Goal: Task Accomplishment & Management: Complete application form

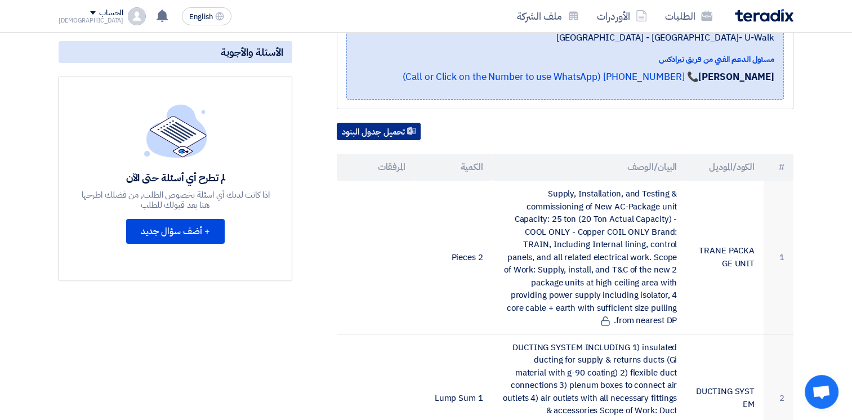
click at [387, 123] on button "تحميل جدول البنود" at bounding box center [379, 132] width 84 height 18
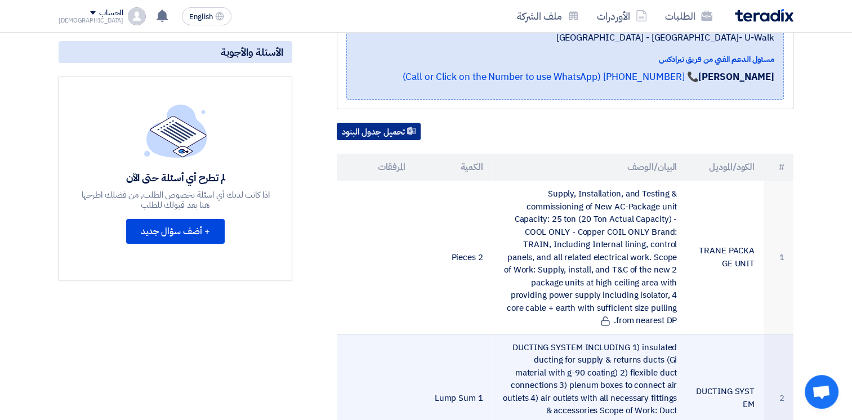
scroll to position [563, 0]
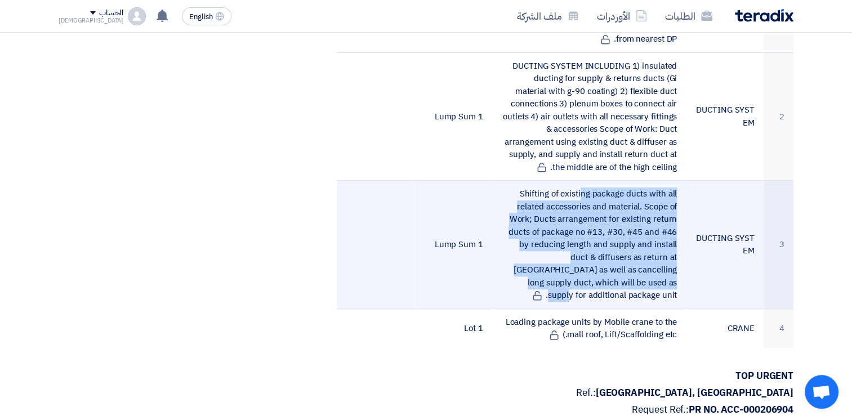
drag, startPoint x: 525, startPoint y: 177, endPoint x: 676, endPoint y: 269, distance: 176.1
click at [676, 269] on td "Shifting of existing package ducts with all related accessories and material. S…" at bounding box center [589, 245] width 194 height 128
drag, startPoint x: 676, startPoint y: 269, endPoint x: 568, endPoint y: 225, distance: 116.7
click at [566, 216] on td "Shifting of existing package ducts with all related accessories and material. S…" at bounding box center [589, 245] width 194 height 128
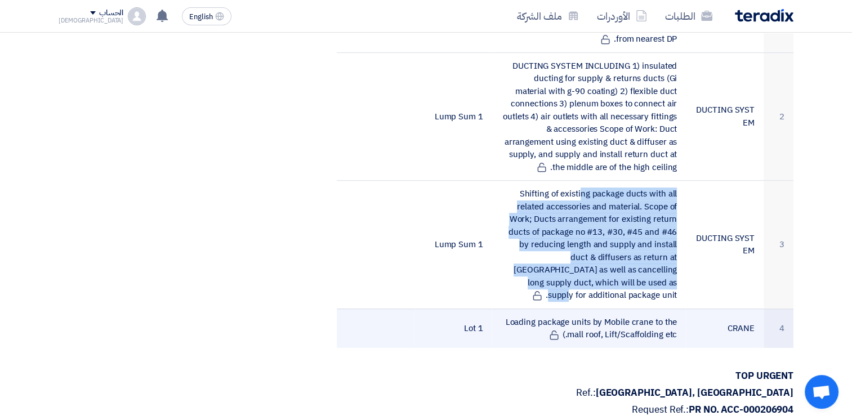
drag, startPoint x: 511, startPoint y: 305, endPoint x: 673, endPoint y: 323, distance: 162.6
click at [673, 323] on td "Loading package units by Mobile crane to the mall roof, Lift/Scaffolding etc.)" at bounding box center [589, 328] width 194 height 39
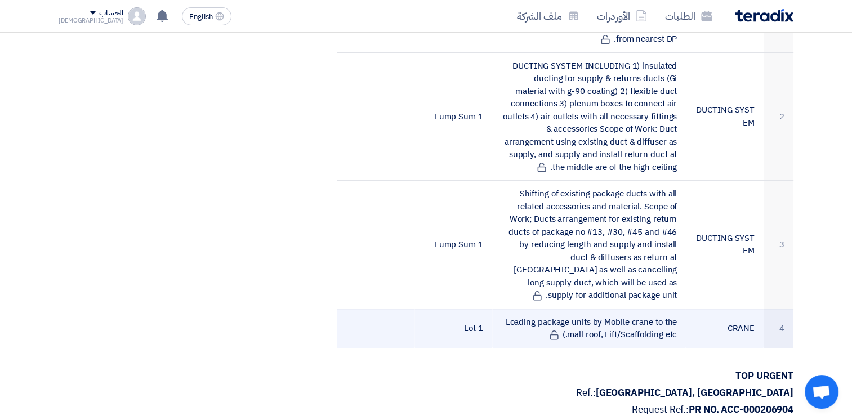
click at [526, 292] on tbody "1 TRANE PACKAGE UNIT Supply, Installation, and Testing & commissioning of New A…" at bounding box center [565, 123] width 457 height 449
drag, startPoint x: 526, startPoint y: 292, endPoint x: 507, endPoint y: 307, distance: 24.4
click at [507, 309] on td "Loading package units by Mobile crane to the mall roof, Lift/Scaffolding etc.)" at bounding box center [589, 328] width 194 height 39
drag, startPoint x: 504, startPoint y: 307, endPoint x: 677, endPoint y: 322, distance: 174.0
click at [677, 322] on td "Loading package units by Mobile crane to the mall roof, Lift/Scaffolding etc.)" at bounding box center [589, 328] width 194 height 39
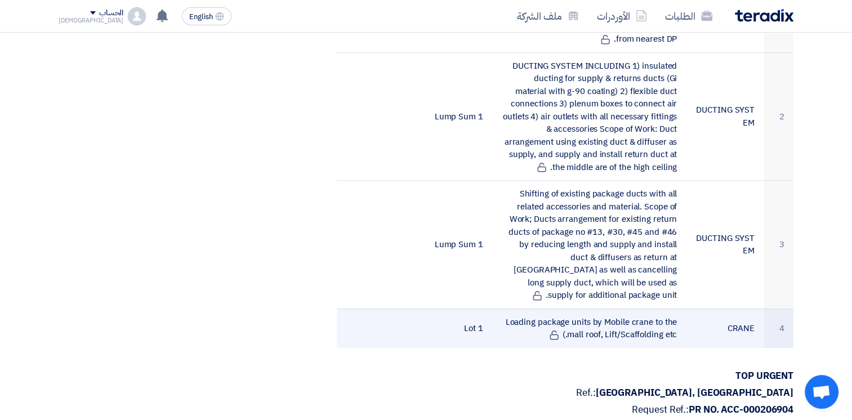
click at [674, 321] on td "Loading package units by Mobile crane to the mall roof, Lift/Scaffolding etc.)" at bounding box center [589, 328] width 194 height 39
drag, startPoint x: 678, startPoint y: 318, endPoint x: 526, endPoint y: 297, distance: 153.4
click at [526, 309] on td "Loading package units by Mobile crane to the mall roof, Lift/Scaffolding etc.)" at bounding box center [589, 328] width 194 height 39
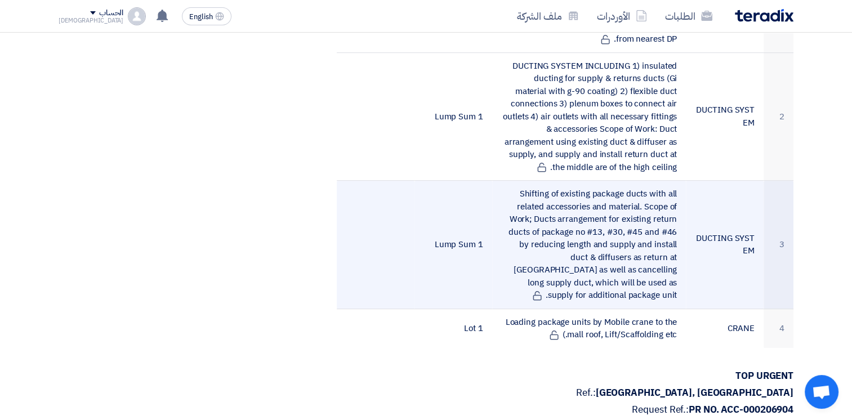
drag, startPoint x: 526, startPoint y: 297, endPoint x: 520, endPoint y: 168, distance: 129.1
click at [539, 181] on td "Shifting of existing package ducts with all related accessories and material. S…" at bounding box center [589, 245] width 194 height 128
drag, startPoint x: 520, startPoint y: 168, endPoint x: 665, endPoint y: 271, distance: 177.6
click at [665, 271] on td "Shifting of existing package ducts with all related accessories and material. S…" at bounding box center [589, 245] width 194 height 128
drag, startPoint x: 665, startPoint y: 271, endPoint x: 533, endPoint y: 191, distance: 154.1
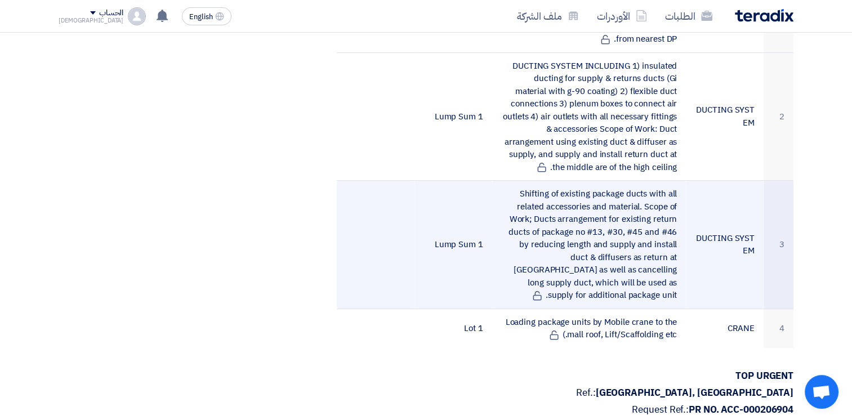
click at [578, 220] on td "Shifting of existing package ducts with all related accessories and material. S…" at bounding box center [589, 245] width 194 height 128
click at [526, 183] on td "Shifting of existing package ducts with all related accessories and material. S…" at bounding box center [589, 245] width 194 height 128
drag, startPoint x: 522, startPoint y: 178, endPoint x: 674, endPoint y: 267, distance: 176.9
click at [674, 267] on td "Shifting of existing package ducts with all related accessories and material. S…" at bounding box center [589, 245] width 194 height 128
drag, startPoint x: 674, startPoint y: 267, endPoint x: 568, endPoint y: 197, distance: 128.0
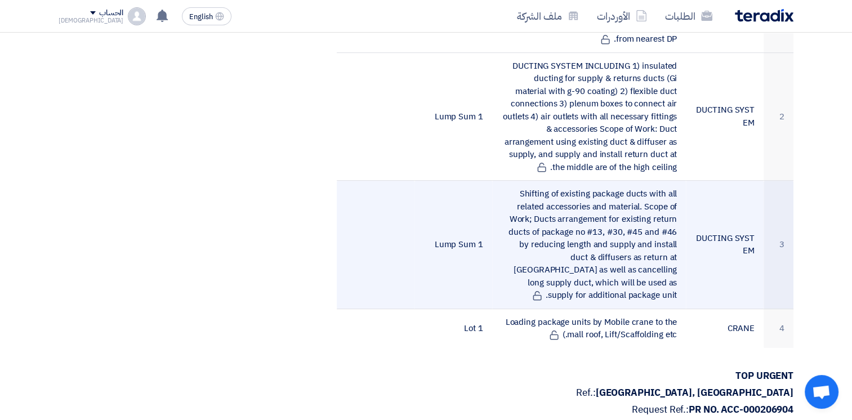
click at [623, 237] on td "Shifting of existing package ducts with all related accessories and material. S…" at bounding box center [589, 245] width 194 height 128
click at [533, 181] on td "Shifting of existing package ducts with all related accessories and material. S…" at bounding box center [589, 245] width 194 height 128
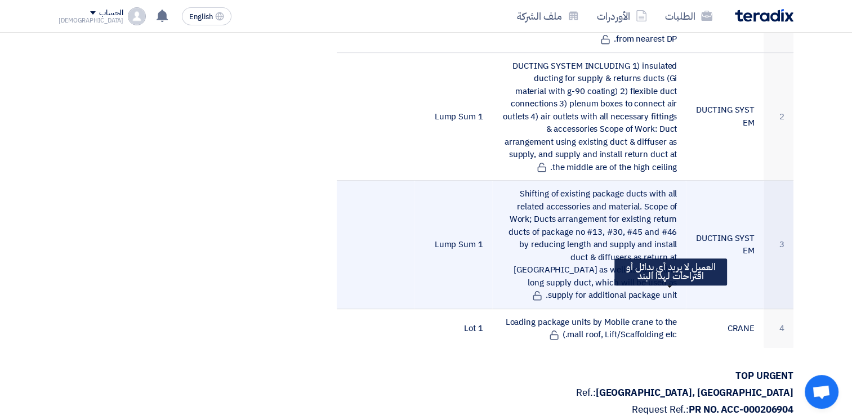
drag, startPoint x: 528, startPoint y: 177, endPoint x: 674, endPoint y: 272, distance: 174.6
click at [674, 272] on td "Shifting of existing package ducts with all related accessories and material. S…" at bounding box center [589, 245] width 194 height 128
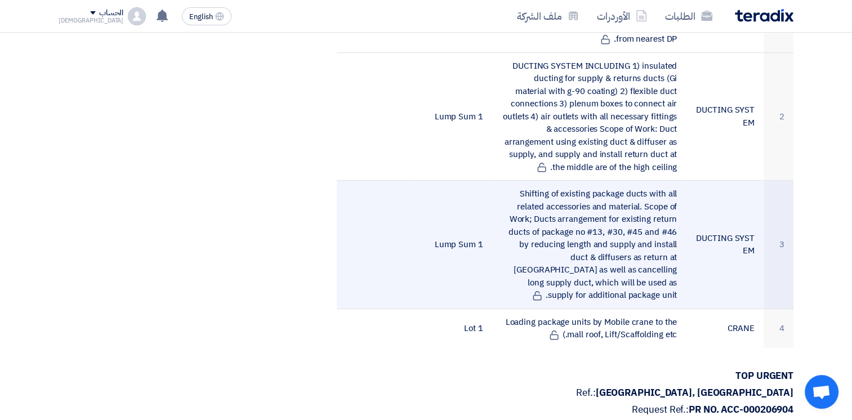
drag, startPoint x: 674, startPoint y: 272, endPoint x: 583, endPoint y: 217, distance: 106.1
click at [584, 220] on td "Shifting of existing package ducts with all related accessories and material. S…" at bounding box center [589, 245] width 194 height 128
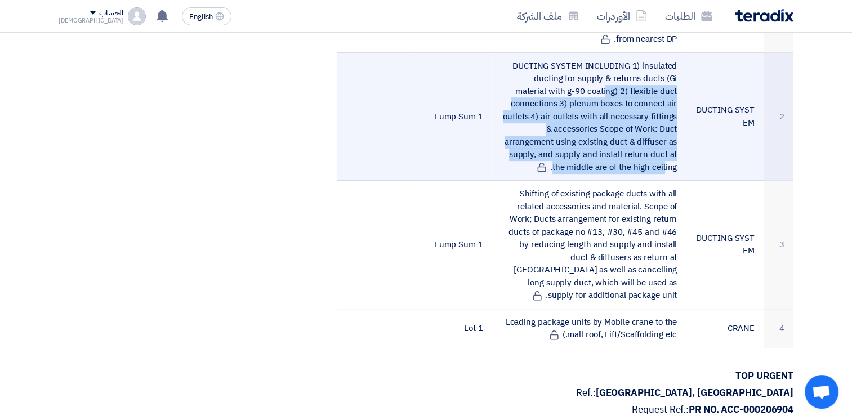
drag, startPoint x: 496, startPoint y: 135, endPoint x: 674, endPoint y: 66, distance: 191.2
click at [674, 66] on td "DUCTING SYSTEM INCLUDING 1) insulated ducting for supply & returns ducts (Gi ma…" at bounding box center [589, 116] width 194 height 128
drag, startPoint x: 674, startPoint y: 66, endPoint x: 605, endPoint y: 108, distance: 81.0
click at [605, 108] on td "DUCTING SYSTEM INCLUDING 1) insulated ducting for supply & returns ducts (Gi ma…" at bounding box center [589, 116] width 194 height 128
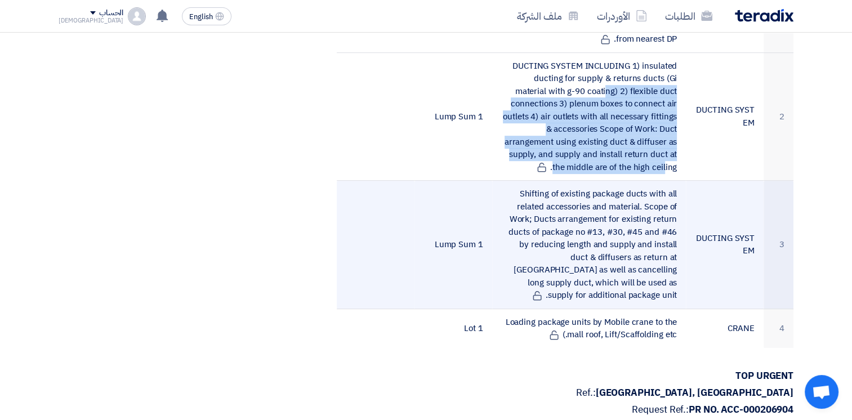
drag, startPoint x: 520, startPoint y: 177, endPoint x: 665, endPoint y: 269, distance: 171.8
click at [666, 269] on td "Shifting of existing package ducts with all related accessories and material. S…" at bounding box center [589, 245] width 194 height 128
click at [527, 267] on td "Shifting of existing package ducts with all related accessories and material. S…" at bounding box center [589, 245] width 194 height 128
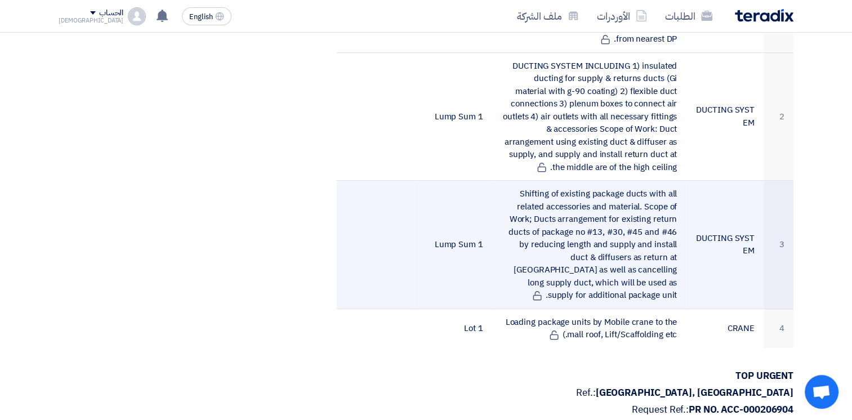
drag, startPoint x: 518, startPoint y: 267, endPoint x: 668, endPoint y: 171, distance: 178.5
click at [668, 181] on td "Shifting of existing package ducts with all related accessories and material. S…" at bounding box center [589, 245] width 194 height 128
drag, startPoint x: 668, startPoint y: 171, endPoint x: 534, endPoint y: 184, distance: 135.2
click at [537, 190] on td "Shifting of existing package ducts with all related accessories and material. S…" at bounding box center [589, 245] width 194 height 128
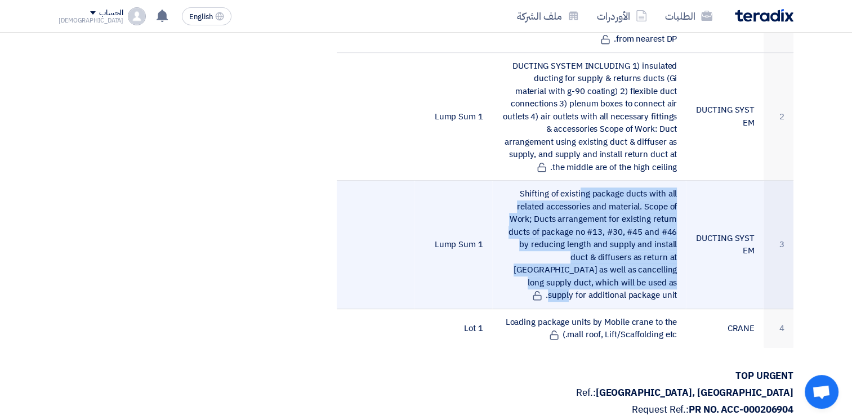
drag, startPoint x: 525, startPoint y: 175, endPoint x: 676, endPoint y: 271, distance: 179.8
click at [676, 271] on td "Shifting of existing package ducts with all related accessories and material. S…" at bounding box center [589, 245] width 194 height 128
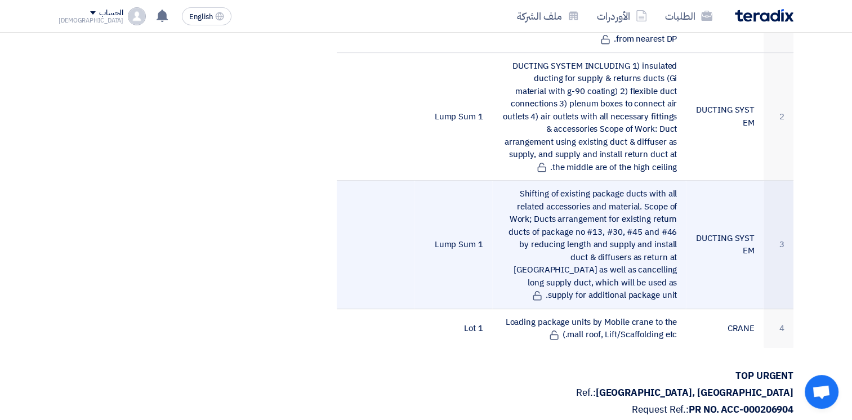
drag, startPoint x: 676, startPoint y: 271, endPoint x: 671, endPoint y: 283, distance: 12.3
click at [542, 291] on icon at bounding box center [537, 296] width 10 height 10
drag, startPoint x: 597, startPoint y: 256, endPoint x: 560, endPoint y: 227, distance: 46.6
click at [596, 256] on td "Shifting of existing package ducts with all related accessories and material. S…" at bounding box center [589, 245] width 194 height 128
drag, startPoint x: 521, startPoint y: 176, endPoint x: 658, endPoint y: 270, distance: 166.0
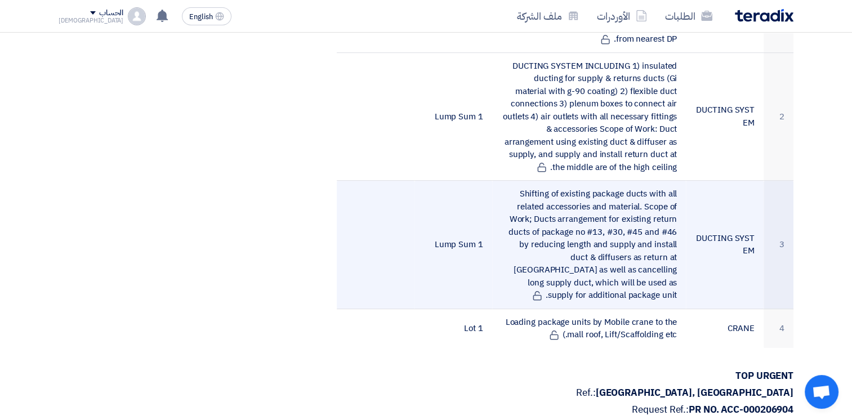
click at [658, 270] on td "Shifting of existing package ducts with all related accessories and material. S…" at bounding box center [589, 245] width 194 height 128
drag, startPoint x: 658, startPoint y: 270, endPoint x: 568, endPoint y: 208, distance: 110.1
click at [584, 240] on td "Shifting of existing package ducts with all related accessories and material. S…" at bounding box center [589, 245] width 194 height 128
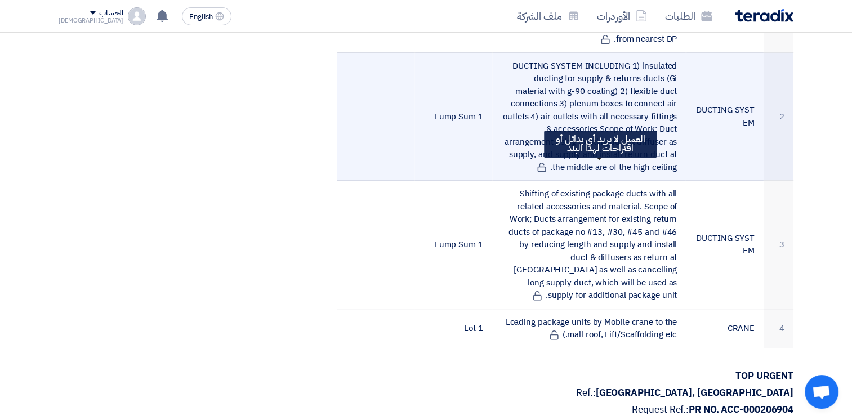
click at [547, 162] on icon at bounding box center [542, 167] width 10 height 10
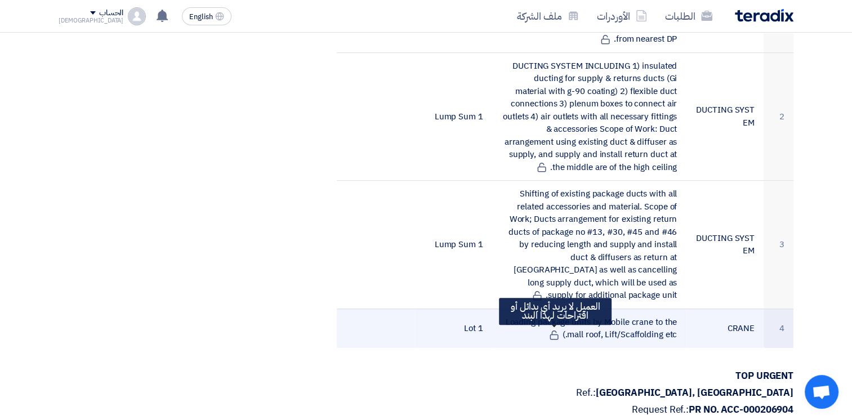
click at [554, 330] on use at bounding box center [553, 335] width 8 height 10
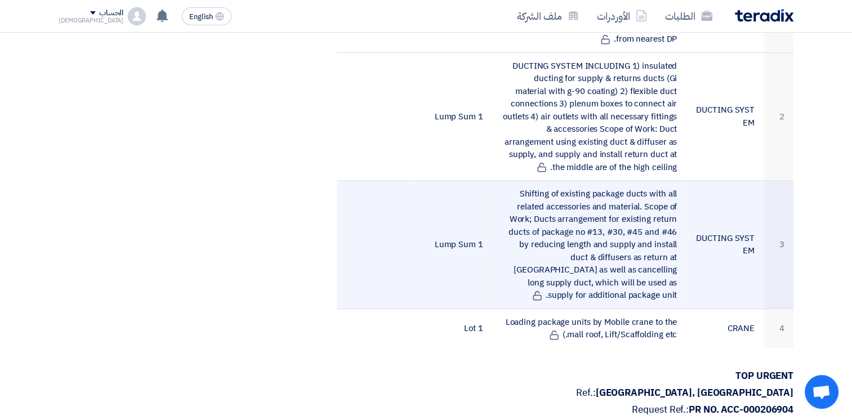
click at [608, 229] on td "Shifting of existing package ducts with all related accessories and material. S…" at bounding box center [589, 245] width 194 height 128
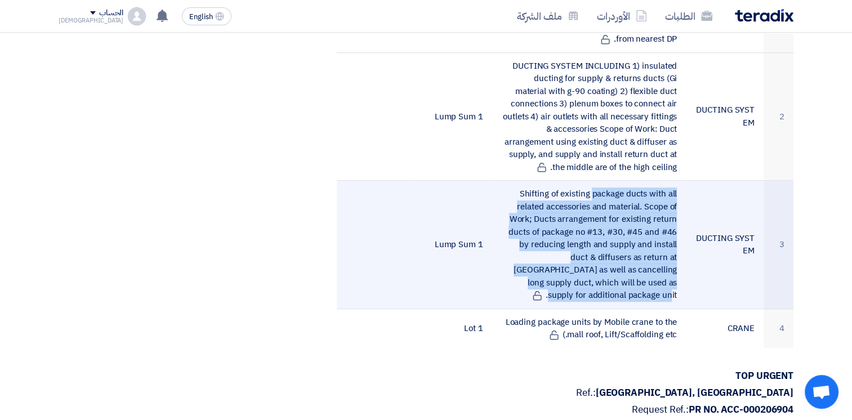
drag, startPoint x: 535, startPoint y: 177, endPoint x: 619, endPoint y: 261, distance: 118.6
click at [619, 261] on td "Shifting of existing package ducts with all related accessories and material. S…" at bounding box center [589, 245] width 194 height 128
drag, startPoint x: 619, startPoint y: 261, endPoint x: 585, endPoint y: 267, distance: 35.0
click at [585, 267] on td "Shifting of existing package ducts with all related accessories and material. S…" at bounding box center [589, 245] width 194 height 128
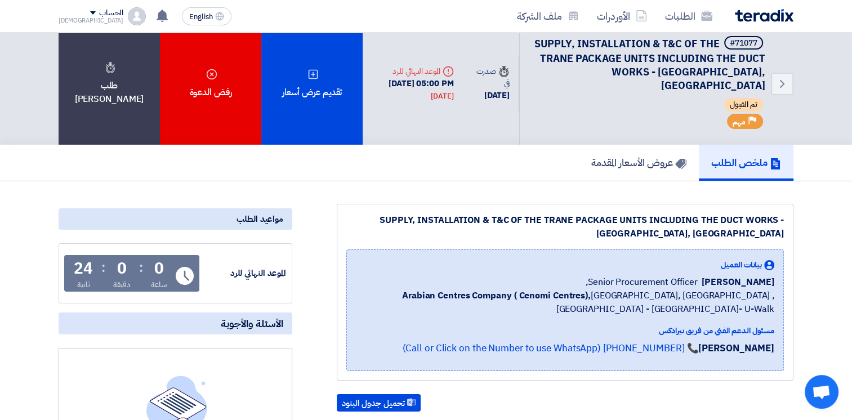
scroll to position [0, 0]
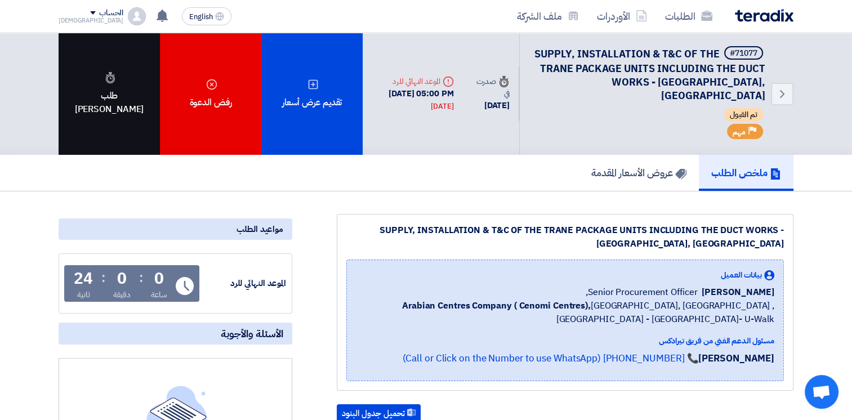
click at [122, 112] on div "طلب [PERSON_NAME]" at bounding box center [109, 94] width 101 height 122
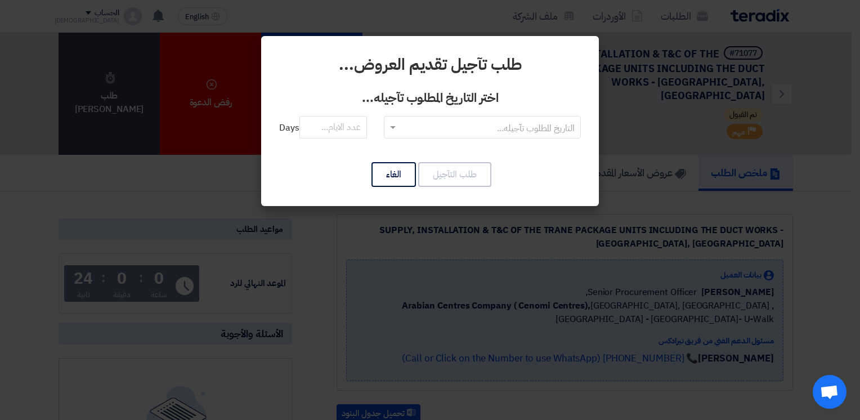
click at [421, 122] on input "text" at bounding box center [488, 128] width 175 height 19
click at [440, 148] on span "RFQDeadline: [DATE]" at bounding box center [482, 150] width 85 height 14
click at [346, 128] on input "number" at bounding box center [334, 127] width 68 height 23
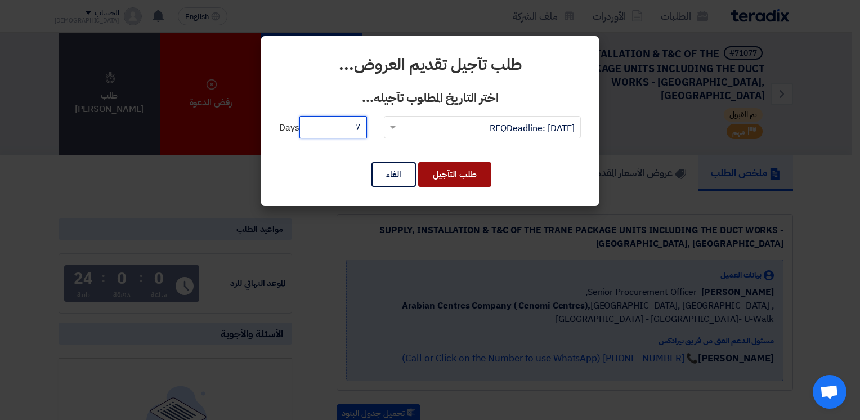
type input "7"
click at [457, 173] on button "طلب التآجيل" at bounding box center [454, 174] width 73 height 25
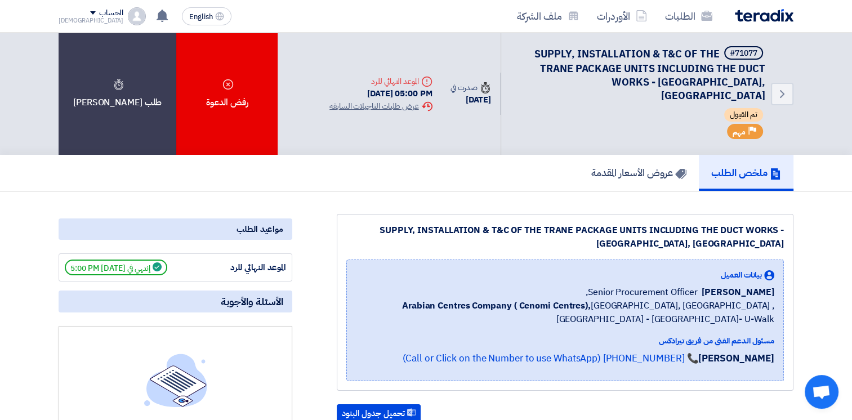
click at [320, 129] on div "Back #71077 SUPPLY, INSTALLATION & T&C OF THE TRANE PACKAGE UNITS INCLUDING THE…" at bounding box center [556, 94] width 473 height 122
click at [383, 101] on div "Extension History عرض طلبات التاجيلات السابقه" at bounding box center [380, 106] width 102 height 12
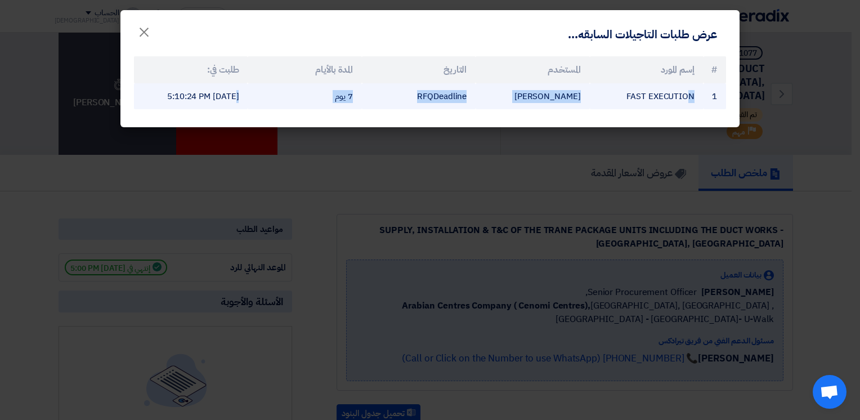
drag, startPoint x: 159, startPoint y: 97, endPoint x: 691, endPoint y: 96, distance: 532.0
click at [691, 96] on tr "1 FAST EXECUTION [PERSON_NAME] RFQDeadline 7 يوم [DATE] 5:10:24 PM" at bounding box center [430, 96] width 592 height 26
drag, startPoint x: 691, startPoint y: 96, endPoint x: 553, endPoint y: 105, distance: 138.2
click at [561, 105] on td "[PERSON_NAME]" at bounding box center [533, 96] width 114 height 26
click at [529, 103] on td "[PERSON_NAME]" at bounding box center [533, 96] width 114 height 26
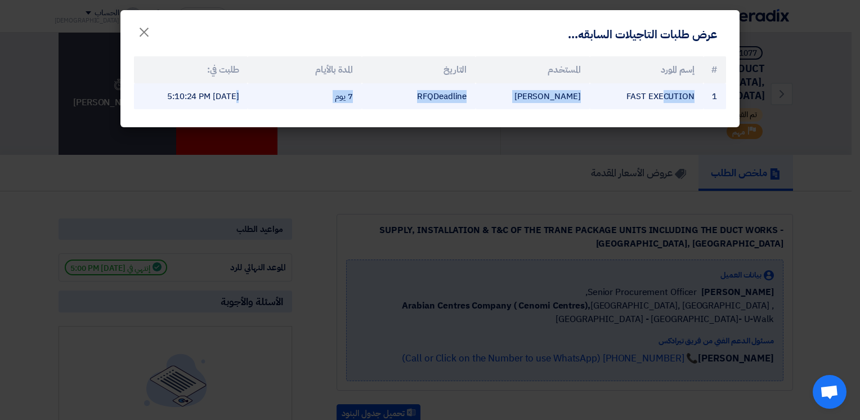
drag, startPoint x: 662, startPoint y: 104, endPoint x: 159, endPoint y: 99, distance: 502.2
click at [159, 99] on tr "1 FAST EXECUTION [PERSON_NAME] RFQDeadline 7 يوم [DATE] 5:10:24 PM" at bounding box center [430, 96] width 592 height 26
drag, startPoint x: 159, startPoint y: 99, endPoint x: 178, endPoint y: 108, distance: 20.9
click at [178, 110] on td "[DATE] 5:10:24 PM" at bounding box center [191, 96] width 114 height 26
drag, startPoint x: 155, startPoint y: 97, endPoint x: 243, endPoint y: 101, distance: 87.9
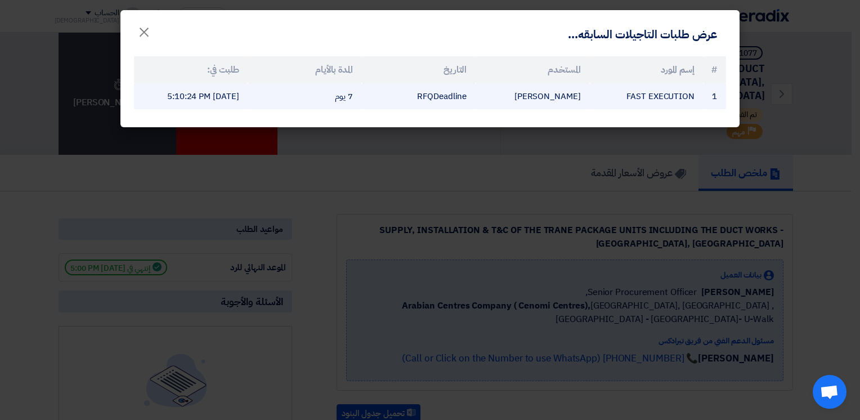
click at [243, 101] on td "[DATE] 5:10:24 PM" at bounding box center [191, 96] width 114 height 26
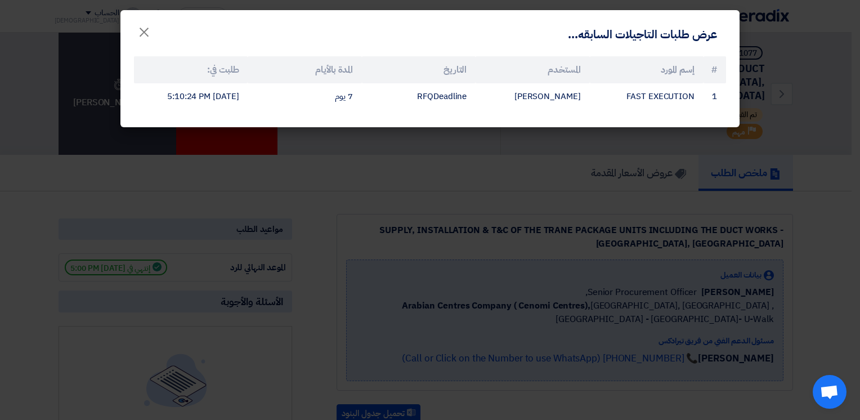
drag, startPoint x: 243, startPoint y: 101, endPoint x: 339, endPoint y: 145, distance: 105.3
click at [339, 145] on modal-container "عرض طلبات التاجيلات السابقه... × # إسم المورد المستخدم التاريخ المدة بالأيام طل…" at bounding box center [430, 210] width 860 height 420
